Goal: Task Accomplishment & Management: Manage account settings

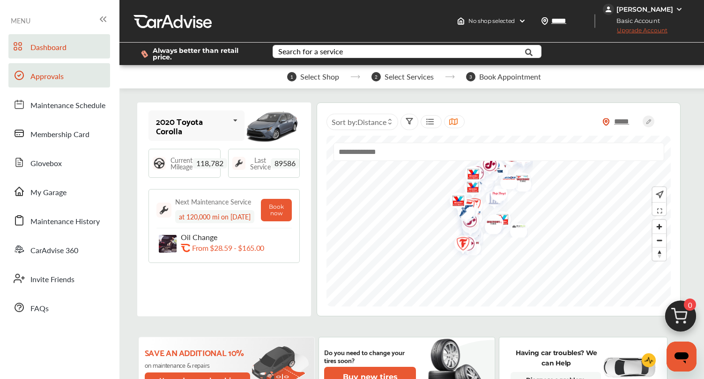
click at [80, 74] on link "Approvals" at bounding box center [59, 75] width 102 height 24
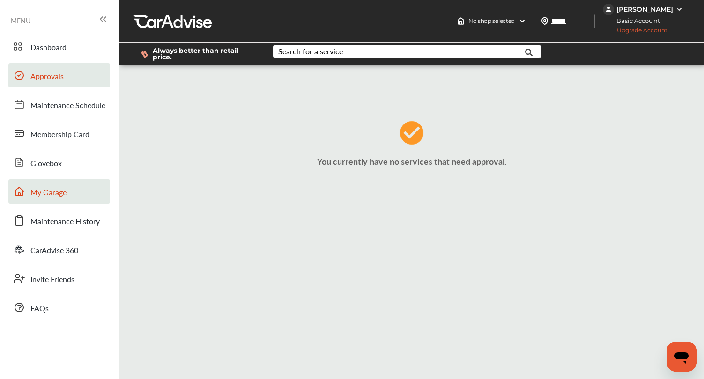
click at [45, 190] on span "My Garage" at bounding box center [48, 193] width 36 height 12
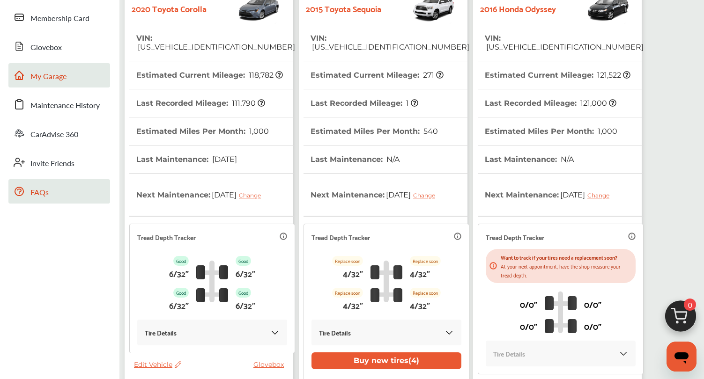
scroll to position [95, 0]
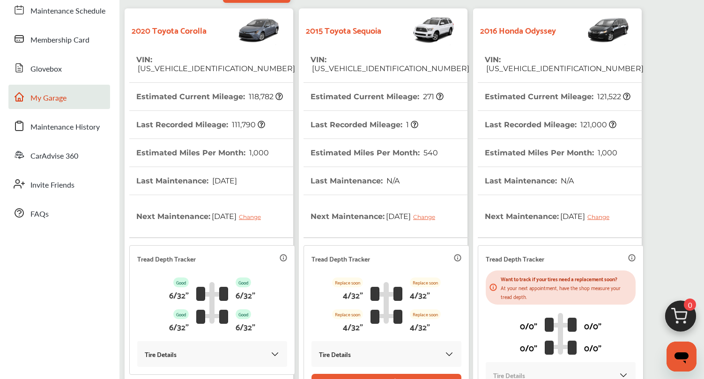
click at [364, 64] on span "[US_VEHICLE_IDENTIFICATION_NUMBER]" at bounding box center [389, 68] width 159 height 9
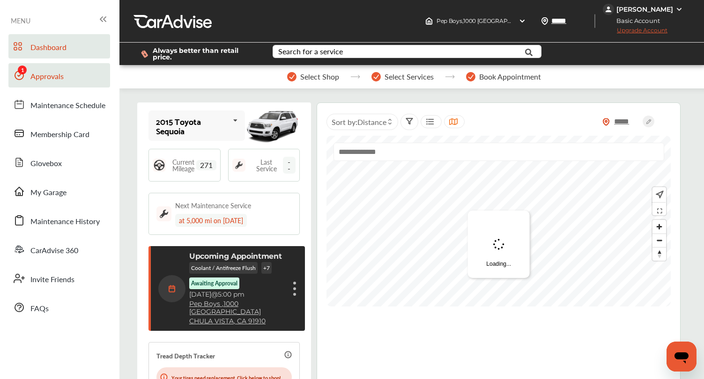
click at [46, 83] on link "Approvals" at bounding box center [59, 75] width 102 height 24
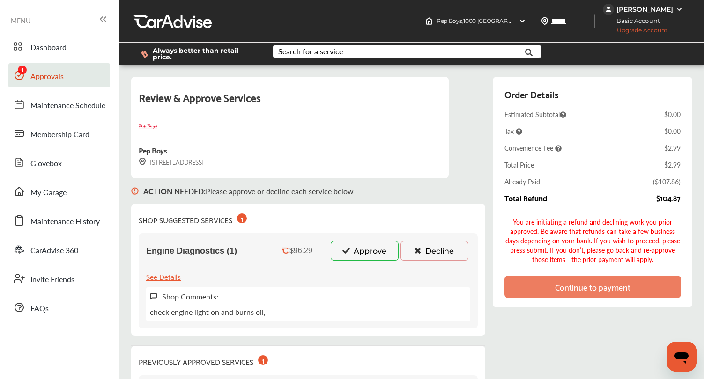
click at [365, 257] on button "Approve" at bounding box center [365, 251] width 68 height 20
click at [367, 249] on button "Approve" at bounding box center [365, 251] width 68 height 20
